Goal: Navigation & Orientation: Find specific page/section

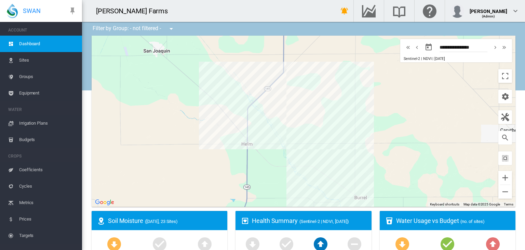
click at [26, 57] on span "Sites" at bounding box center [47, 60] width 57 height 16
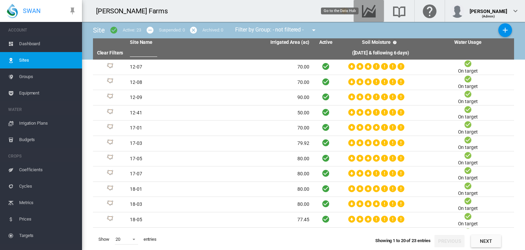
click at [375, 12] on md-icon "Go to the Data Hub" at bounding box center [369, 11] width 16 height 8
click at [36, 51] on span "Dashboard" at bounding box center [47, 44] width 57 height 16
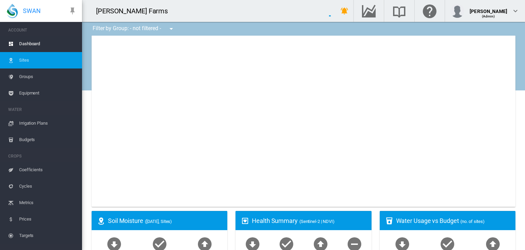
click at [38, 46] on span "Dashboard" at bounding box center [47, 44] width 57 height 16
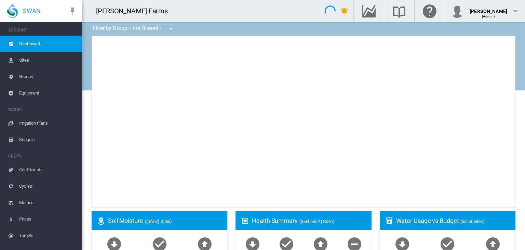
type input "**********"
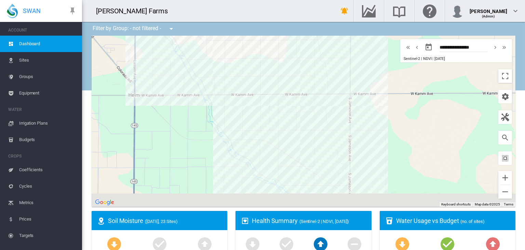
drag, startPoint x: 328, startPoint y: 150, endPoint x: 251, endPoint y: 92, distance: 97.1
click at [251, 92] on div at bounding box center [304, 121] width 424 height 171
